Goal: Information Seeking & Learning: Find specific fact

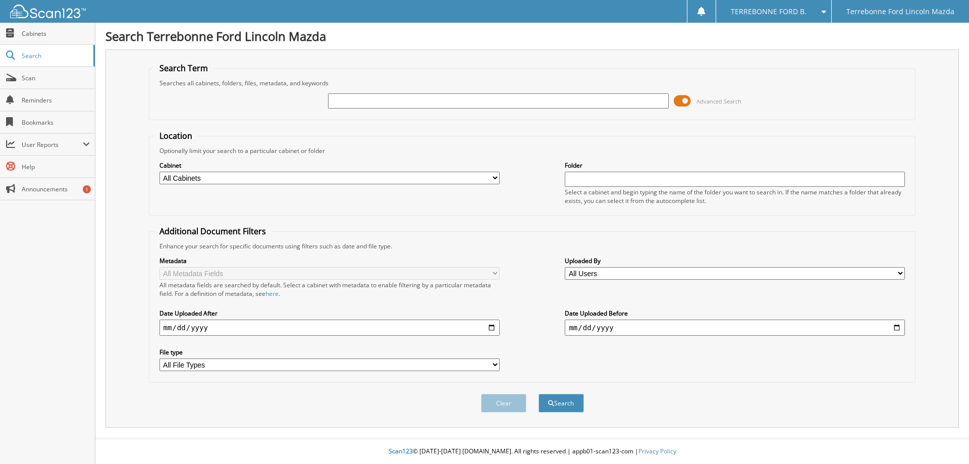
click at [352, 97] on input "text" at bounding box center [498, 100] width 340 height 15
type input "582972"
click at [538, 394] on button "Search" at bounding box center [560, 403] width 45 height 19
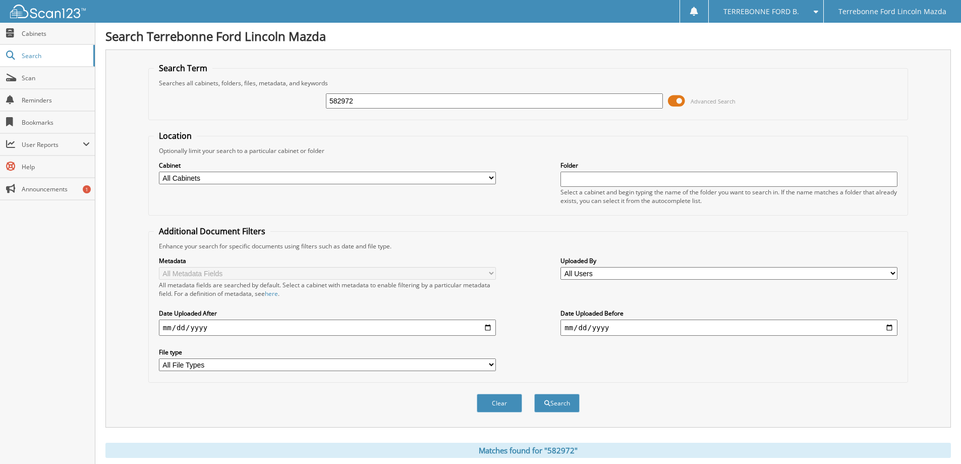
click at [9, 281] on div "Close Cabinets Search Scan Reminders Bookmarks User Reports" at bounding box center [47, 243] width 95 height 441
click at [945, 14] on span "Terrebonne Ford Lincoln Mazda" at bounding box center [893, 12] width 108 height 6
click at [503, 406] on button "Clear" at bounding box center [499, 403] width 45 height 19
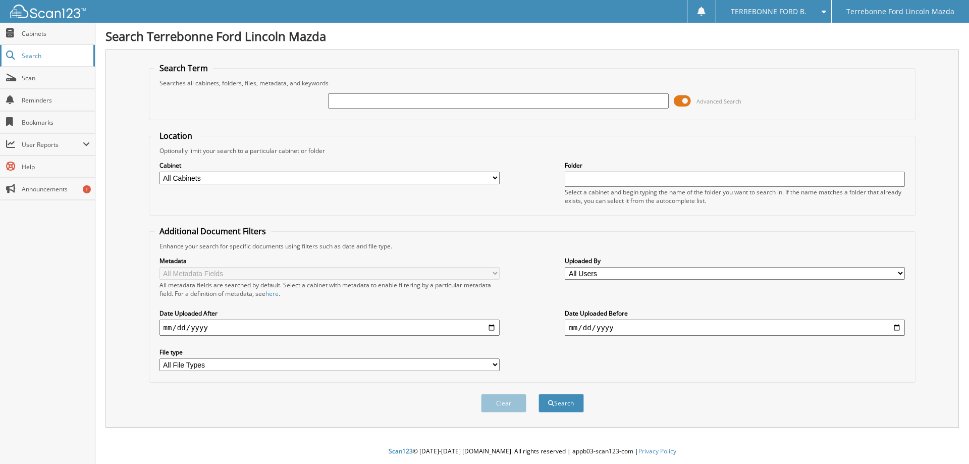
click at [52, 54] on span "Search" at bounding box center [55, 55] width 67 height 9
click at [51, 33] on span "Cabinets" at bounding box center [56, 33] width 68 height 9
click at [341, 102] on input "text" at bounding box center [498, 100] width 340 height 15
type input "582972"
click at [538, 394] on button "Search" at bounding box center [560, 403] width 45 height 19
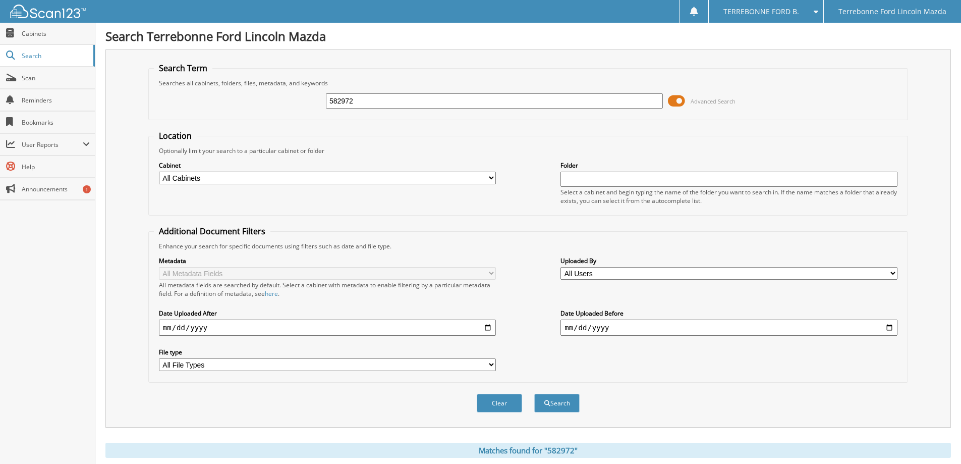
click at [365, 102] on input "582972" at bounding box center [494, 100] width 337 height 15
type input "5"
type input "573600"
click at [534, 394] on button "Search" at bounding box center [556, 403] width 45 height 19
click at [353, 101] on input "573600" at bounding box center [494, 100] width 337 height 15
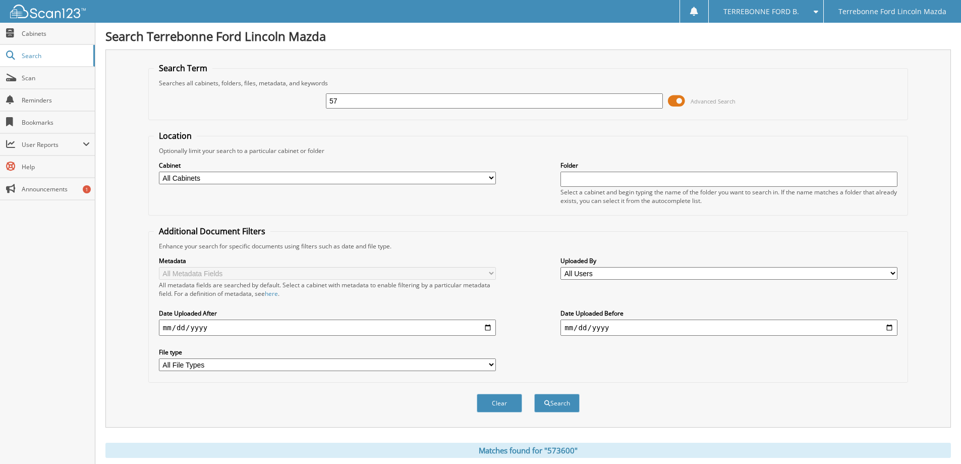
type input "5"
click at [495, 397] on button "Clear" at bounding box center [499, 403] width 45 height 19
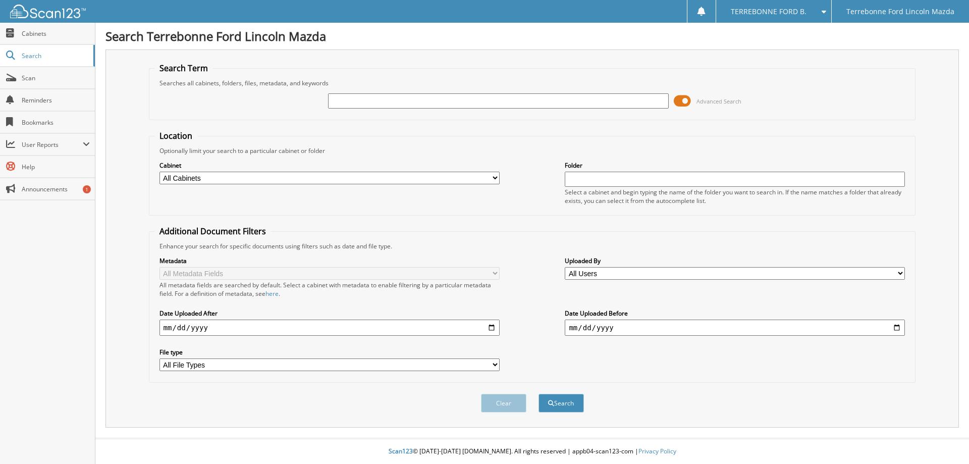
click at [62, 260] on div "Close Cabinets Search Scan Reminders Bookmarks User Reports" at bounding box center [47, 243] width 95 height 441
click at [44, 40] on link "Cabinets" at bounding box center [47, 34] width 95 height 22
click at [379, 101] on input "text" at bounding box center [498, 100] width 340 height 15
click at [494, 184] on select "All Cabinets BODY SHOP 2016 BODY SHOP 2017 BODY SHOP 2018 BODY SHOP 2019 BODY S…" at bounding box center [329, 178] width 340 height 13
select select "50890"
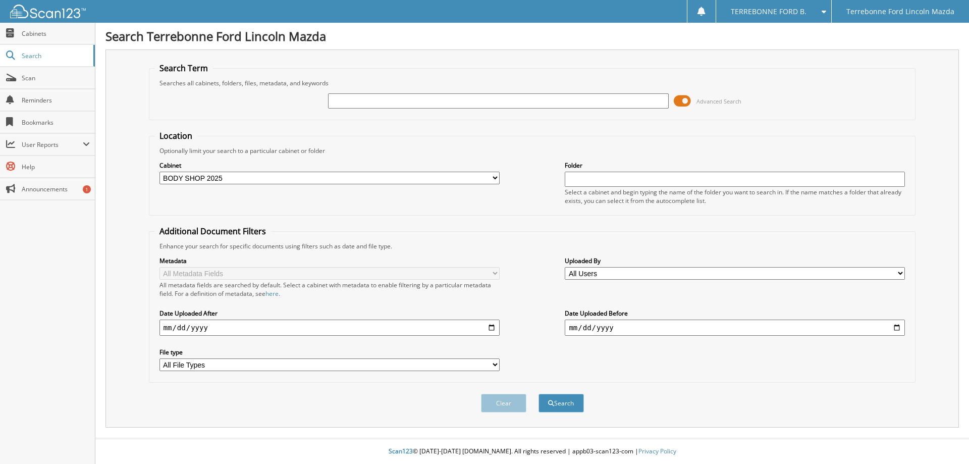
click at [159, 172] on select "All Cabinets BODY SHOP 2016 BODY SHOP 2017 BODY SHOP 2018 BODY SHOP 2019 BODY S…" at bounding box center [329, 178] width 340 height 13
click at [345, 95] on input "text" at bounding box center [498, 100] width 340 height 15
type input "573600"
click at [538, 394] on button "Search" at bounding box center [560, 403] width 45 height 19
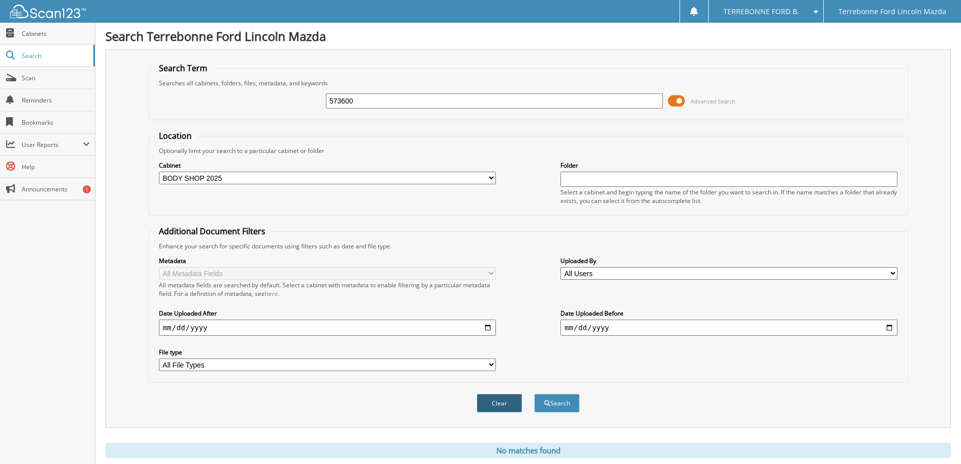
click at [507, 396] on button "Clear" at bounding box center [499, 403] width 45 height 19
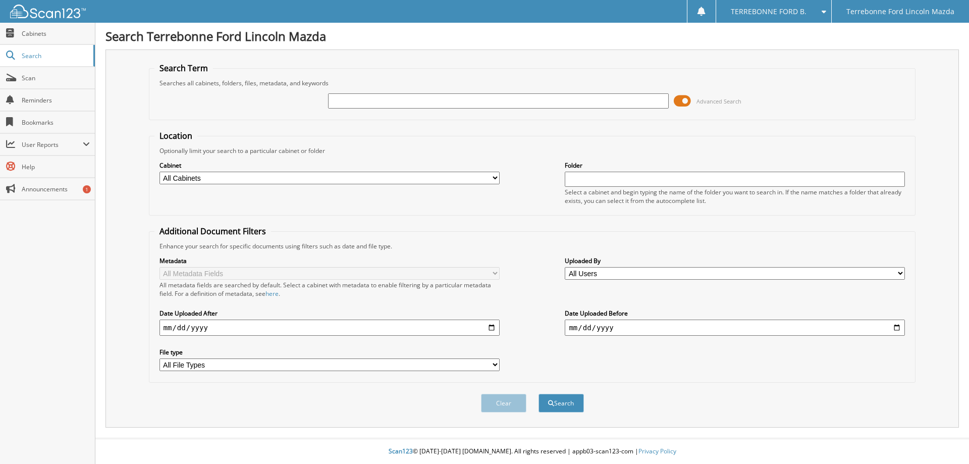
click at [493, 176] on select "All Cabinets BODY SHOP 2016 BODY SHOP 2017 BODY SHOP 2018 BODY SHOP 2019 BODY S…" at bounding box center [329, 178] width 340 height 13
select select "50890"
click at [159, 172] on select "All Cabinets BODY SHOP 2016 BODY SHOP 2017 BODY SHOP 2018 BODY SHOP 2019 BODY S…" at bounding box center [329, 178] width 340 height 13
click at [354, 110] on div "Advanced Search" at bounding box center [532, 100] width 756 height 27
click at [354, 101] on input "text" at bounding box center [498, 100] width 340 height 15
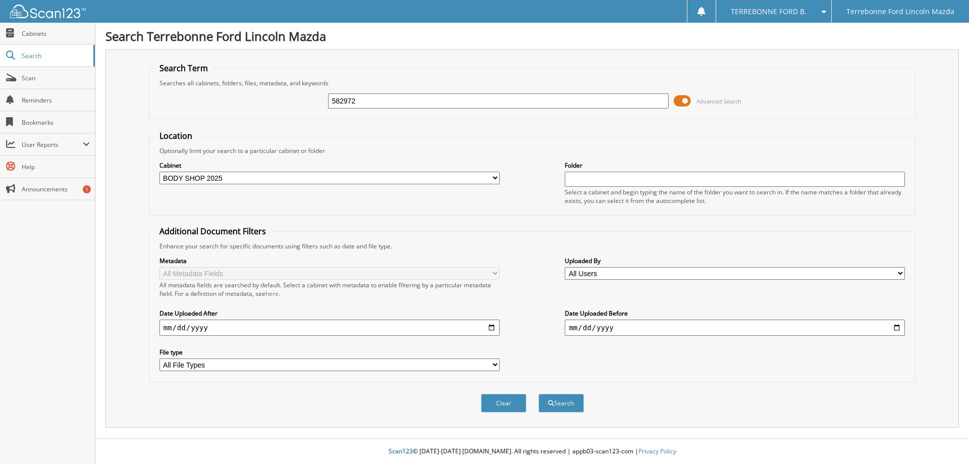
type input "582972"
click at [538, 394] on button "Search" at bounding box center [560, 403] width 45 height 19
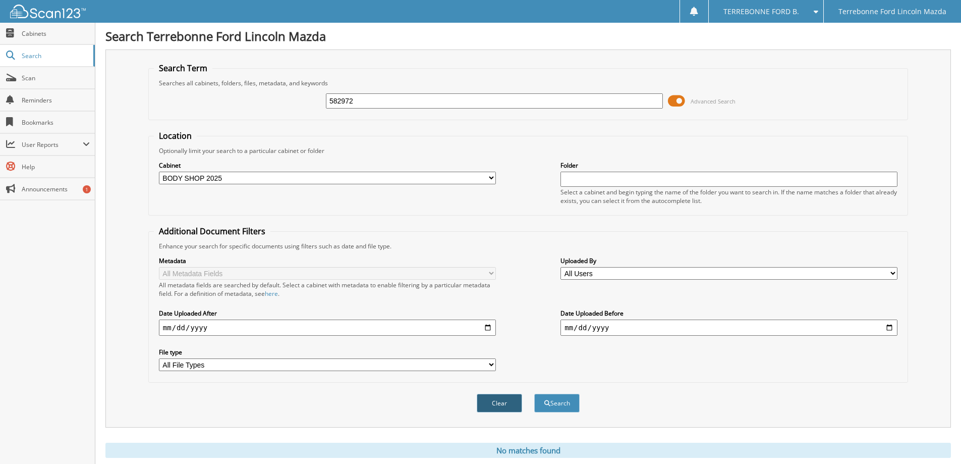
click at [497, 403] on button "Clear" at bounding box center [499, 403] width 45 height 19
select select
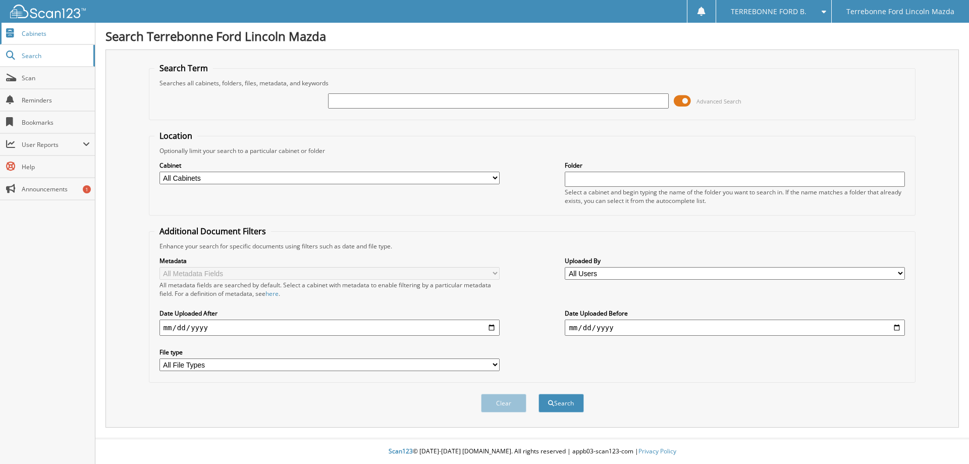
click at [48, 44] on link "Cabinets" at bounding box center [47, 34] width 95 height 22
click at [50, 37] on span "Cabinets" at bounding box center [56, 33] width 68 height 9
click at [360, 104] on input "text" at bounding box center [498, 100] width 340 height 15
type input "582972"
click at [538, 394] on button "Search" at bounding box center [560, 403] width 45 height 19
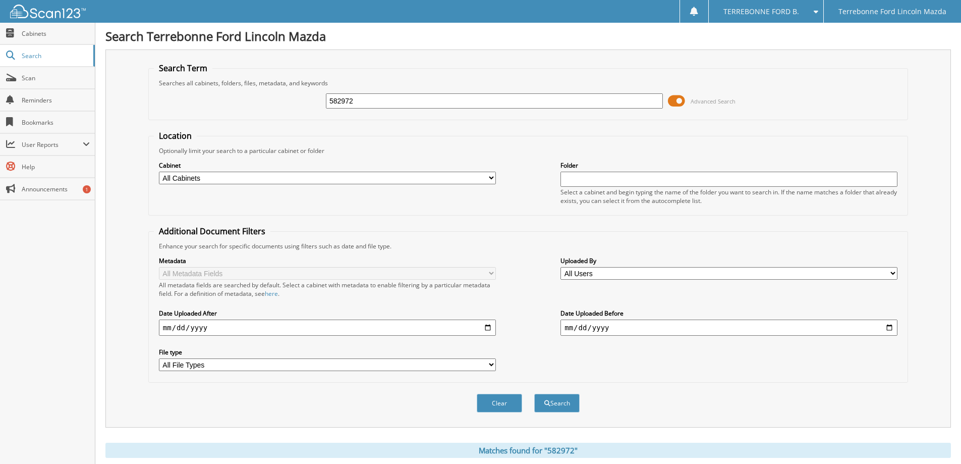
drag, startPoint x: 0, startPoint y: 0, endPoint x: 360, endPoint y: 105, distance: 375.3
click at [360, 105] on input "582972" at bounding box center [494, 100] width 337 height 15
type input "5"
click at [50, 47] on link "Search" at bounding box center [47, 56] width 95 height 22
click at [50, 50] on link "Search" at bounding box center [47, 56] width 95 height 22
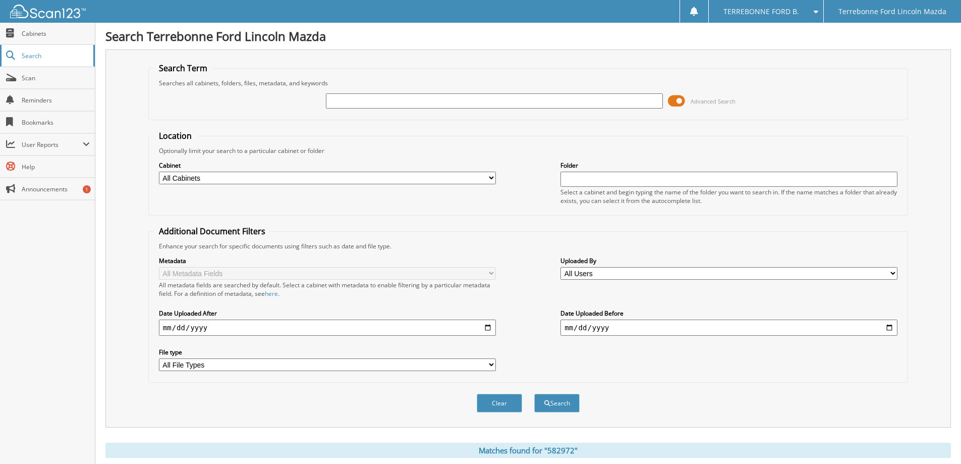
click at [50, 50] on link "Search" at bounding box center [47, 56] width 95 height 22
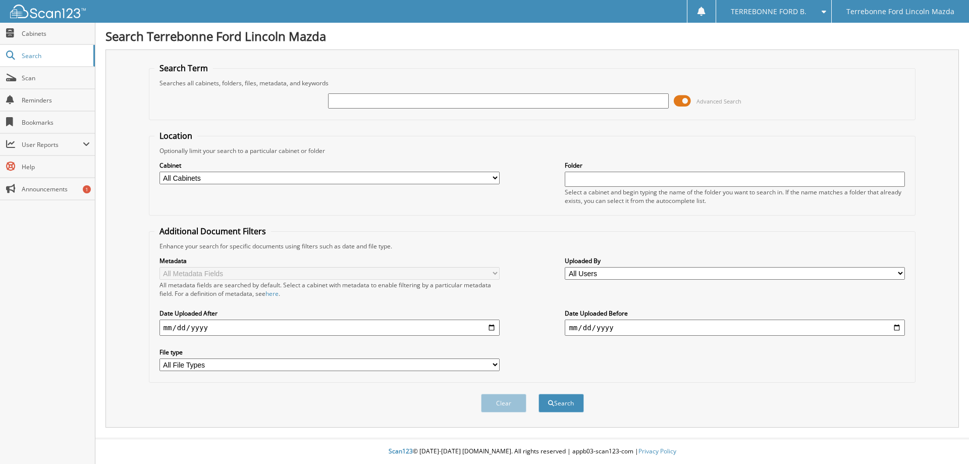
click at [384, 99] on input "text" at bounding box center [498, 100] width 340 height 15
click at [40, 250] on div "Close Cabinets Search Scan Reminders Bookmarks User Reports" at bounding box center [47, 243] width 95 height 441
click at [73, 334] on div "Close Cabinets Search Scan Reminders Bookmarks User Reports" at bounding box center [47, 243] width 95 height 441
click at [824, 12] on span at bounding box center [821, 11] width 10 height 7
click at [888, 121] on form "Search Term Searches all cabinets, folders, files, metadata, and keywords Advan…" at bounding box center [532, 243] width 767 height 361
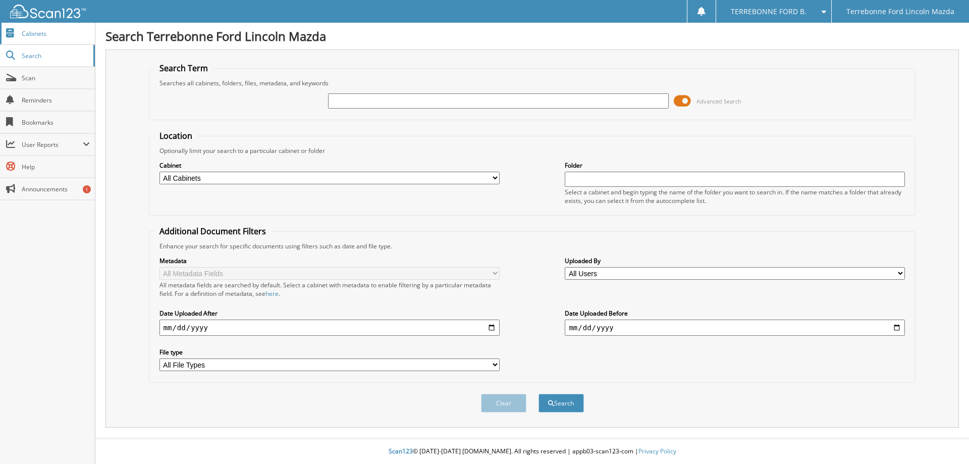
click at [30, 37] on span "Cabinets" at bounding box center [56, 33] width 68 height 9
click at [388, 100] on input "text" at bounding box center [498, 100] width 340 height 15
type input "582972"
click at [572, 392] on div "Clear Search" at bounding box center [532, 402] width 767 height 41
click at [572, 401] on button "Search" at bounding box center [560, 403] width 45 height 19
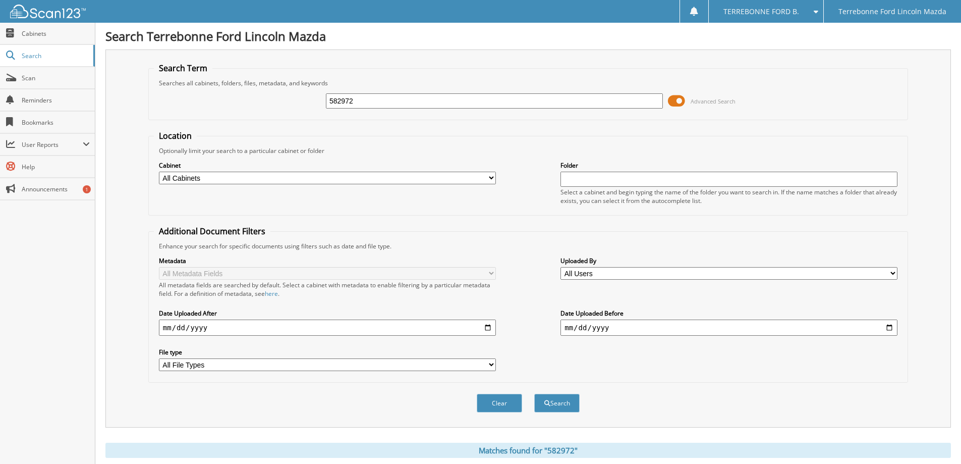
click at [359, 98] on input "582972" at bounding box center [494, 100] width 337 height 15
type input "5"
click at [34, 57] on span "Search" at bounding box center [55, 55] width 67 height 9
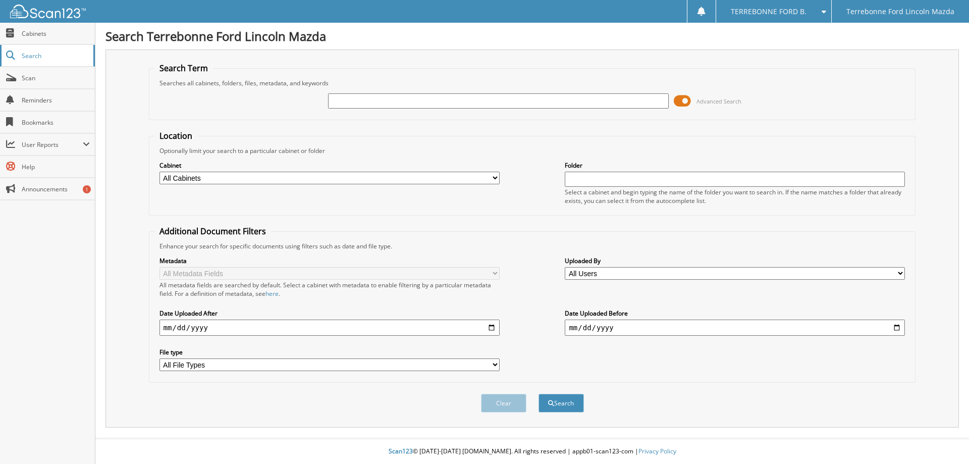
click at [44, 60] on span "Search" at bounding box center [55, 55] width 67 height 9
click at [353, 103] on input "text" at bounding box center [498, 100] width 340 height 15
click at [349, 100] on input "text" at bounding box center [498, 100] width 340 height 15
click at [348, 103] on input "text" at bounding box center [498, 100] width 340 height 15
click at [352, 102] on input "text" at bounding box center [498, 100] width 340 height 15
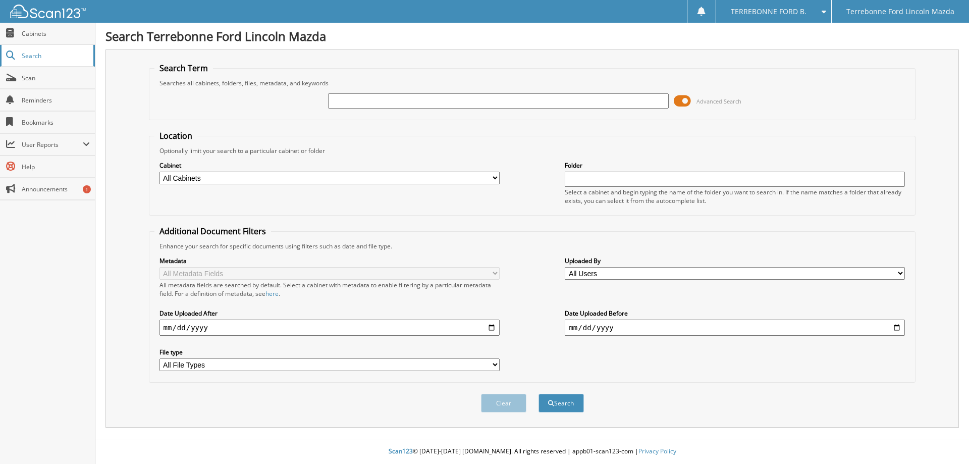
click at [32, 58] on span "Search" at bounding box center [55, 55] width 67 height 9
click at [342, 101] on input "text" at bounding box center [498, 100] width 340 height 15
click at [60, 53] on span "Search" at bounding box center [55, 55] width 67 height 9
click at [350, 101] on input "text" at bounding box center [498, 100] width 340 height 15
click at [336, 103] on input "text" at bounding box center [498, 100] width 340 height 15
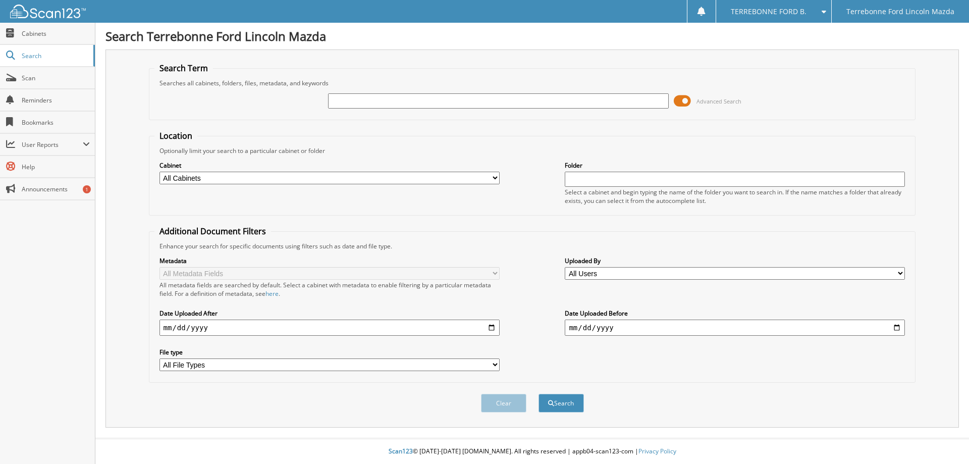
click at [336, 101] on input "text" at bounding box center [498, 100] width 340 height 15
click at [339, 100] on input "text" at bounding box center [498, 100] width 340 height 15
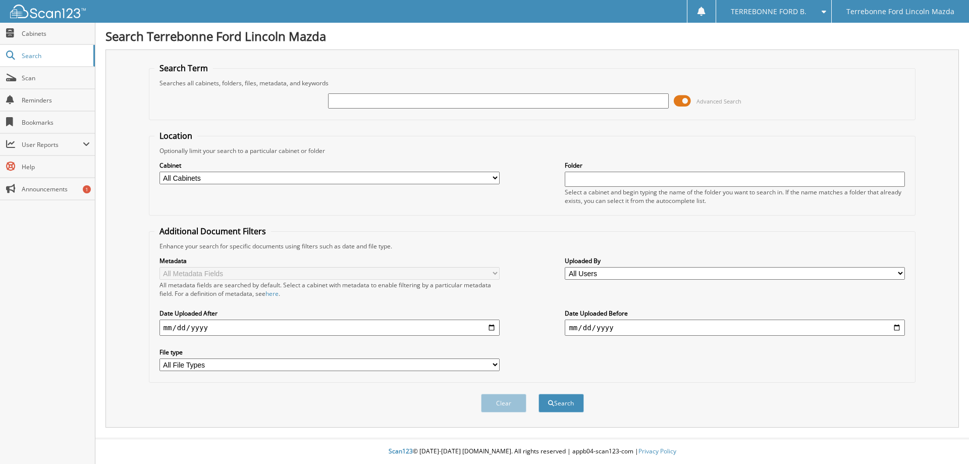
click at [337, 101] on input "text" at bounding box center [498, 100] width 340 height 15
click at [36, 52] on span "Search" at bounding box center [55, 55] width 67 height 9
click at [40, 312] on div "Close Cabinets Search Scan Reminders Bookmarks User Reports" at bounding box center [47, 243] width 95 height 441
click at [343, 101] on input "text" at bounding box center [498, 100] width 340 height 15
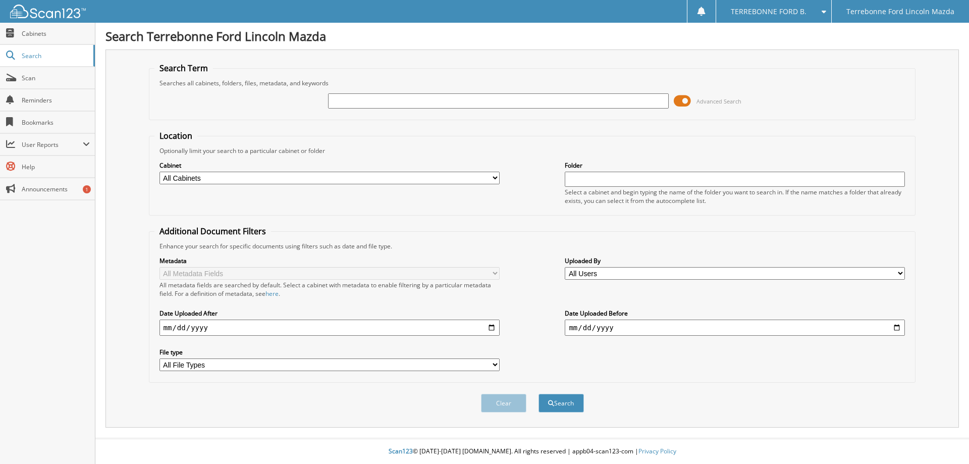
click at [29, 257] on div "Close Cabinets Search Scan Reminders Bookmarks User Reports" at bounding box center [47, 243] width 95 height 441
click at [65, 258] on div "Close Cabinets Search Scan Reminders Bookmarks User Reports" at bounding box center [47, 243] width 95 height 441
click at [52, 252] on div "Close Cabinets Search Scan Reminders Bookmarks User Reports" at bounding box center [47, 243] width 95 height 441
